Goal: Transaction & Acquisition: Purchase product/service

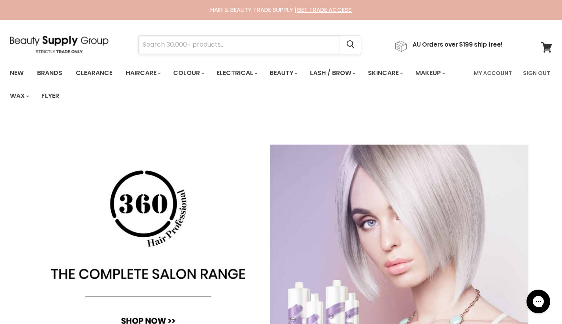
click at [264, 44] on input "Search" at bounding box center [239, 45] width 201 height 18
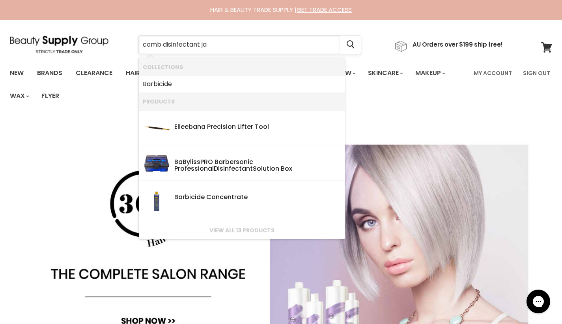
type input "comb disinfectant jar"
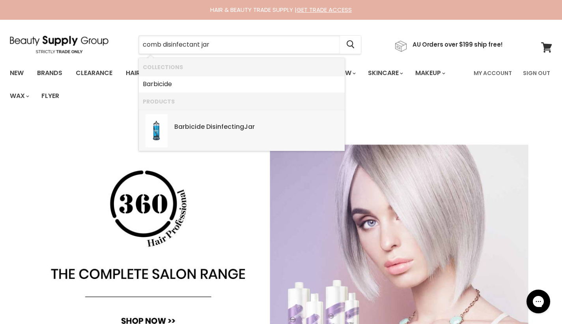
click at [262, 125] on div "Barbicide Disinfecting Jar" at bounding box center [257, 127] width 167 height 8
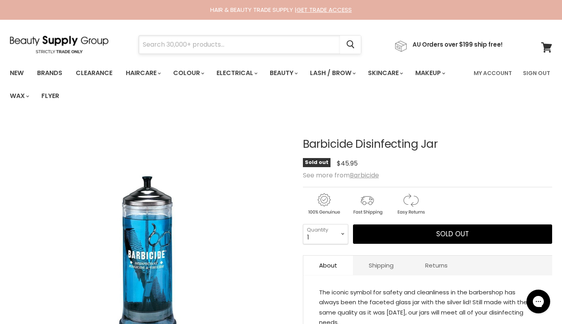
click at [169, 41] on input "Search" at bounding box center [239, 45] width 201 height 18
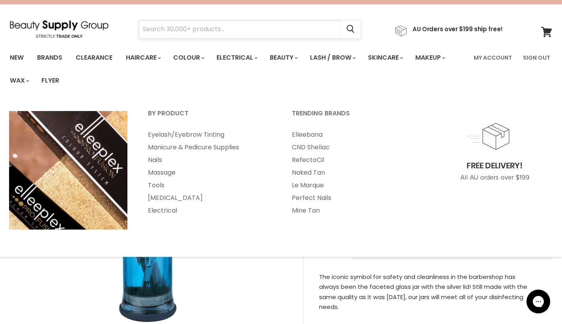
click at [276, 34] on input "Search" at bounding box center [239, 29] width 201 height 18
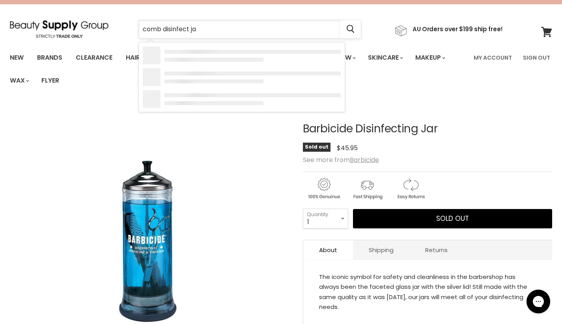
type input "comb disinfect jar"
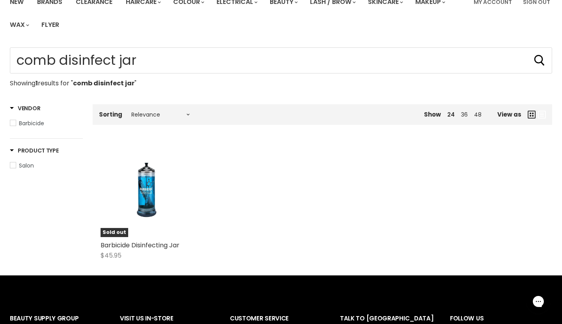
scroll to position [25, 0]
